Goal: Information Seeking & Learning: Learn about a topic

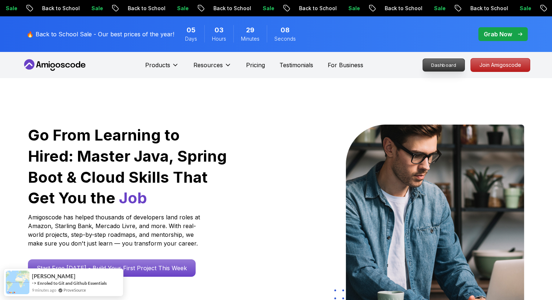
click at [424, 64] on p "Dashboard" at bounding box center [444, 65] width 42 height 12
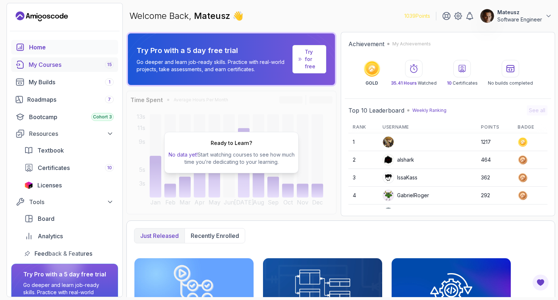
click at [76, 67] on div "My Courses 15" at bounding box center [71, 64] width 85 height 9
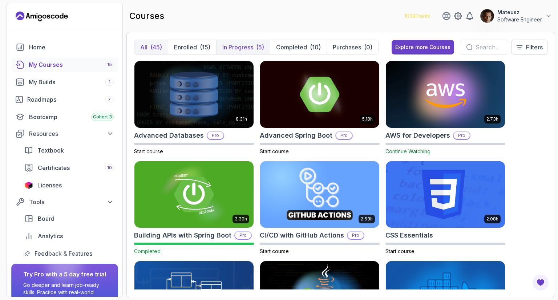
click at [239, 45] on p "In Progress" at bounding box center [237, 47] width 31 height 9
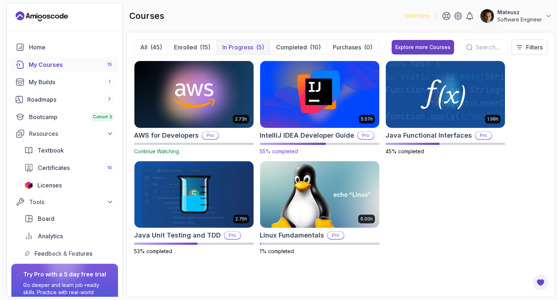
click at [327, 107] on img at bounding box center [319, 94] width 125 height 70
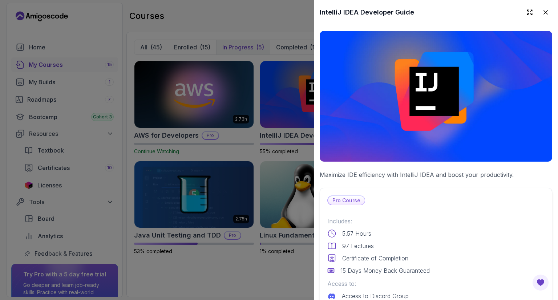
click at [247, 5] on div at bounding box center [279, 150] width 558 height 300
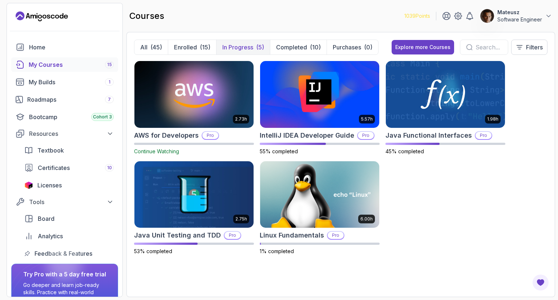
click at [307, 13] on div "courses 1039 Points Mateusz Software Engineer" at bounding box center [340, 16] width 429 height 26
click at [313, 11] on div "courses 1039 Points Mateusz Software Engineer" at bounding box center [340, 16] width 429 height 26
click at [296, 17] on div "courses 1039 Points Mateusz Software Engineer" at bounding box center [340, 16] width 429 height 26
click at [67, 80] on div "My Builds 1" at bounding box center [71, 82] width 85 height 9
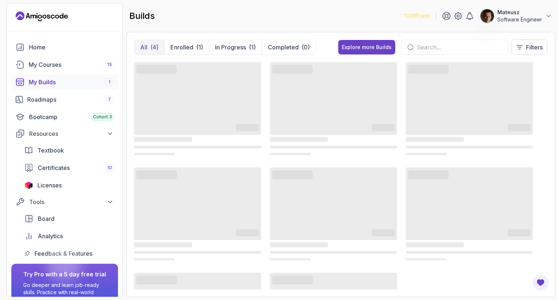
click at [311, 10] on div "builds 1039 Points Mateusz Software Engineer" at bounding box center [340, 16] width 429 height 26
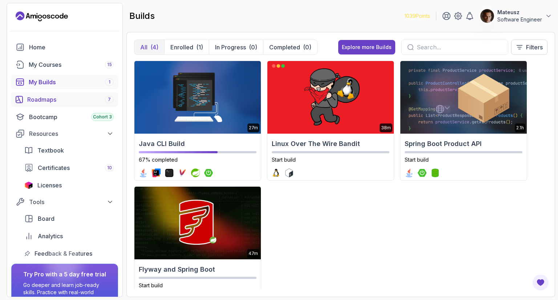
click at [71, 99] on div "Roadmaps 7" at bounding box center [70, 99] width 86 height 9
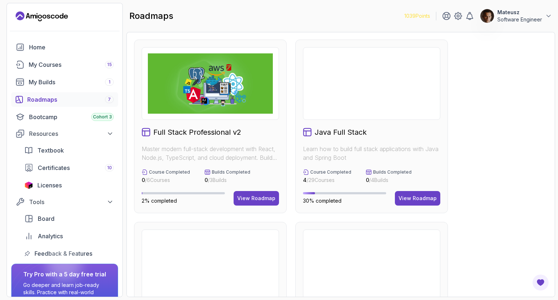
click at [325, 15] on div "roadmaps 1039 Points Mateusz Software Engineer" at bounding box center [340, 16] width 429 height 26
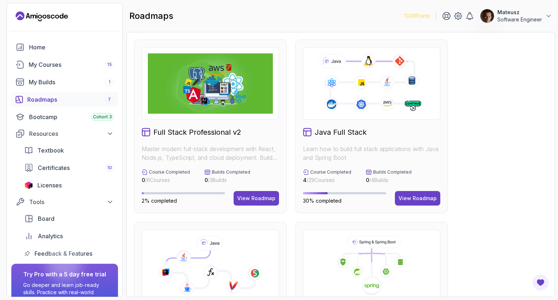
click at [331, 13] on div "roadmaps 1039 Points Mateusz Software Engineer" at bounding box center [340, 16] width 429 height 26
click at [63, 49] on div "Home" at bounding box center [71, 47] width 85 height 9
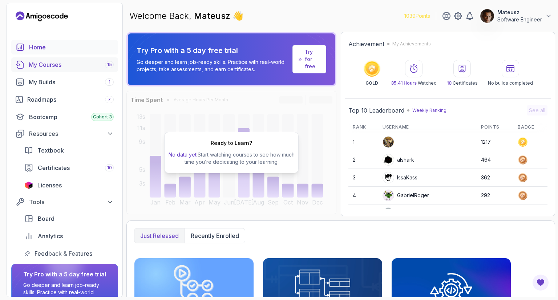
click at [80, 68] on div "My Courses 15" at bounding box center [71, 64] width 85 height 9
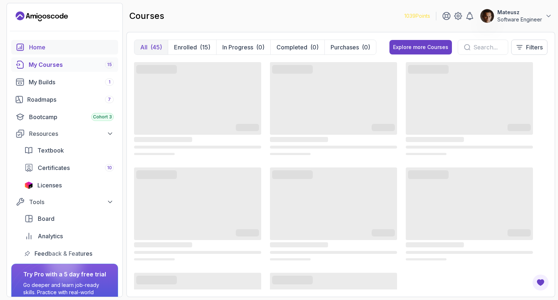
click at [65, 44] on div "Home" at bounding box center [71, 47] width 85 height 9
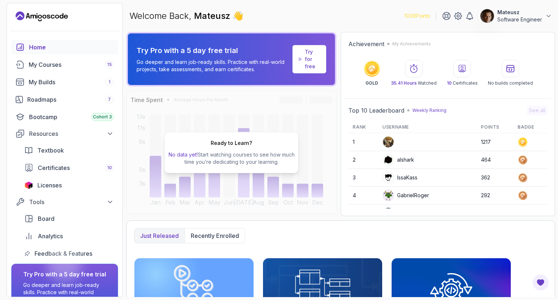
click at [55, 48] on div "Home" at bounding box center [71, 47] width 85 height 9
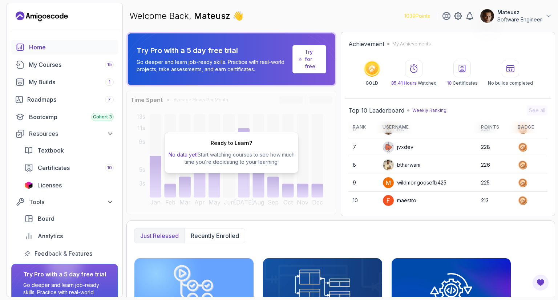
click at [340, 241] on div "Just released Recently enrolled" at bounding box center [340, 235] width 413 height 15
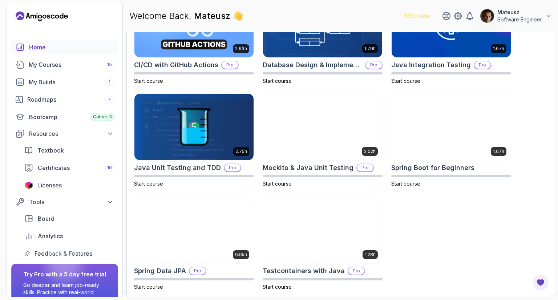
scroll to position [268, 0]
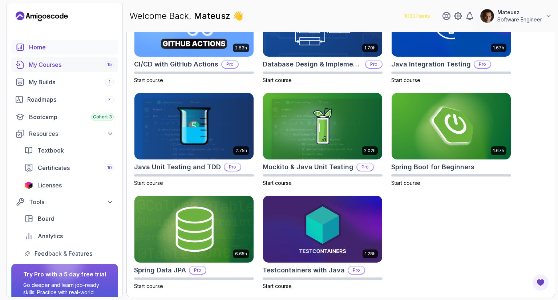
click at [44, 66] on div "My Courses 15" at bounding box center [71, 64] width 85 height 9
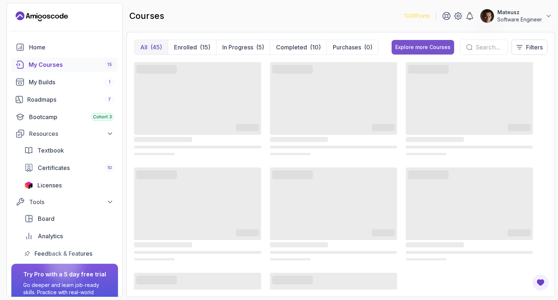
click at [423, 50] on div "Explore more Courses" at bounding box center [422, 47] width 55 height 7
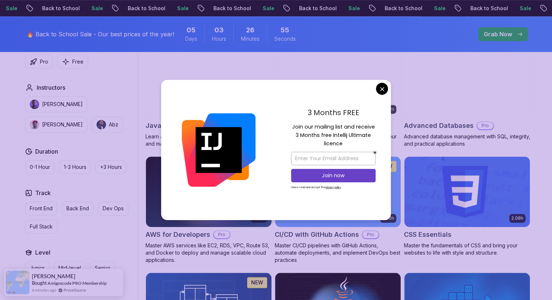
scroll to position [534, 0]
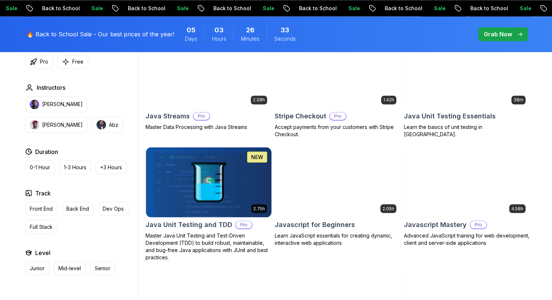
scroll to position [1303, 0]
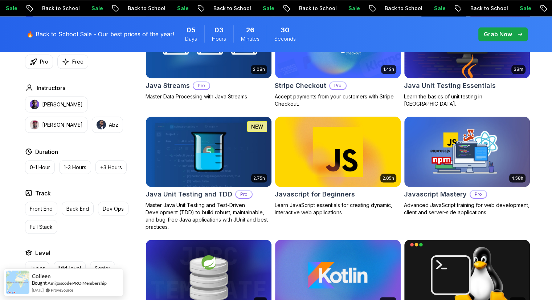
click at [340, 153] on img at bounding box center [338, 152] width 132 height 74
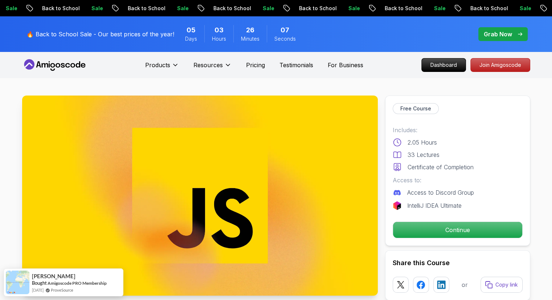
click at [171, 37] on p "🔥 Back to School Sale - Our best prices of the year!" at bounding box center [101, 34] width 148 height 9
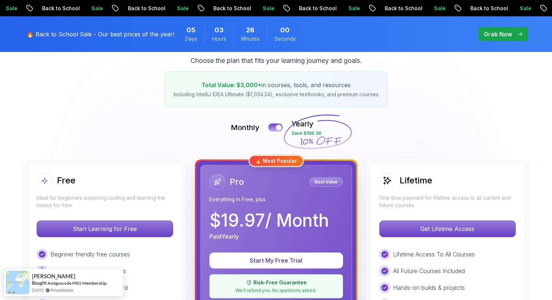
scroll to position [96, 0]
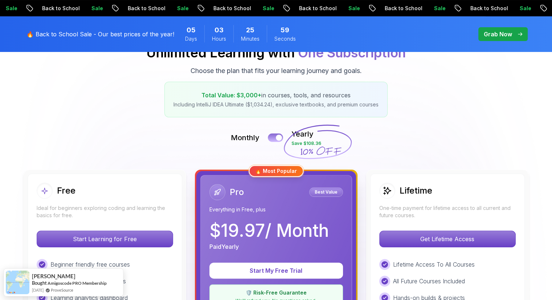
click at [271, 140] on button at bounding box center [275, 137] width 15 height 8
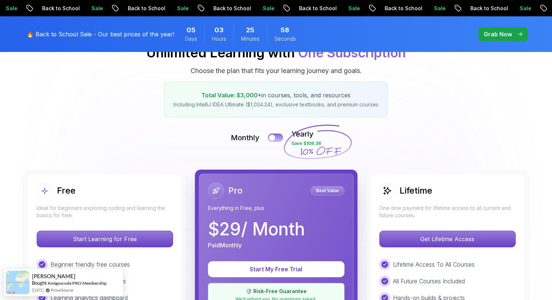
click at [277, 140] on button at bounding box center [275, 137] width 15 height 8
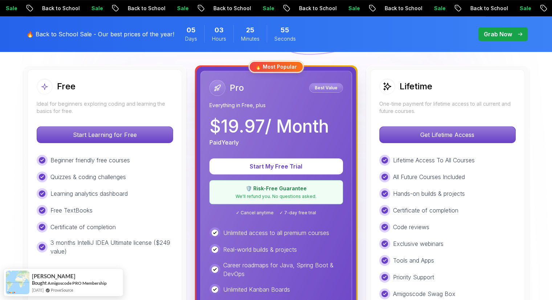
scroll to position [196, 0]
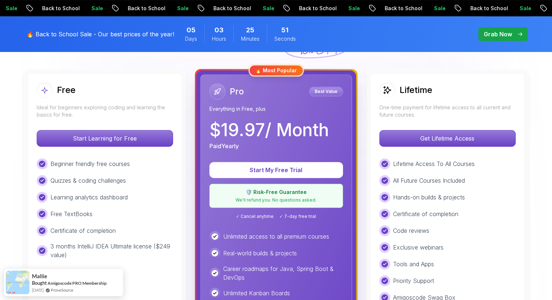
click at [280, 198] on p "We'll refund you. No questions asked." at bounding box center [276, 200] width 124 height 6
click at [298, 219] on div "Pro Best Value Everything in Free, plus $ 19.97 / Month Paid Yearly Start My Fr…" at bounding box center [276, 240] width 152 height 333
click at [267, 219] on div "Pro Best Value Everything in Free, plus $ 19.97 / Month Paid Yearly Start My Fr…" at bounding box center [276, 240] width 152 height 333
